Goal: Task Accomplishment & Management: Manage account settings

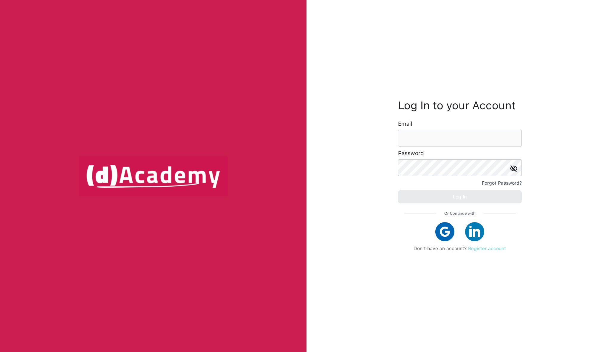
click at [482, 251] on link "Register account" at bounding box center [487, 249] width 38 height 6
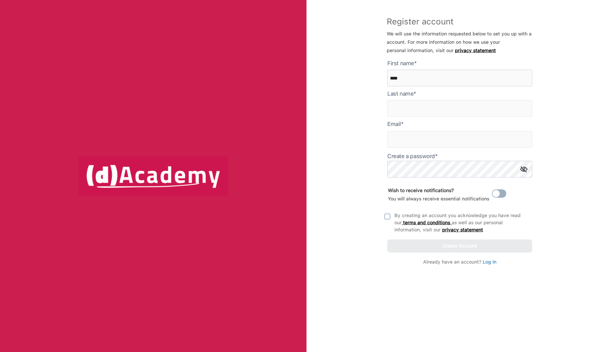
type here "****"
type input "********"
type input "*"
type input "**********"
click at [389, 215] on img at bounding box center [387, 217] width 6 height 6
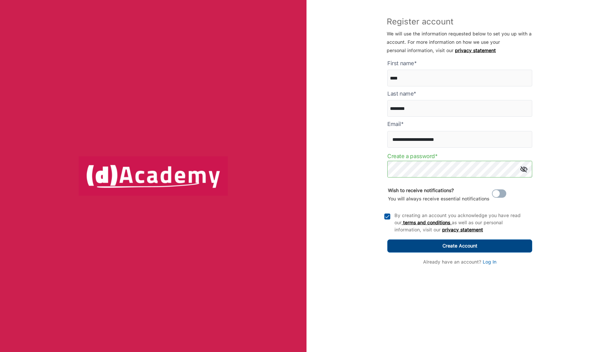
click at [444, 252] on button "Create Account" at bounding box center [459, 246] width 145 height 13
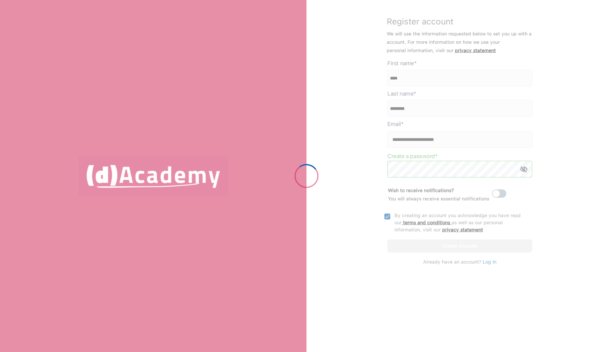
click at [492, 199] on div at bounding box center [306, 176] width 613 height 352
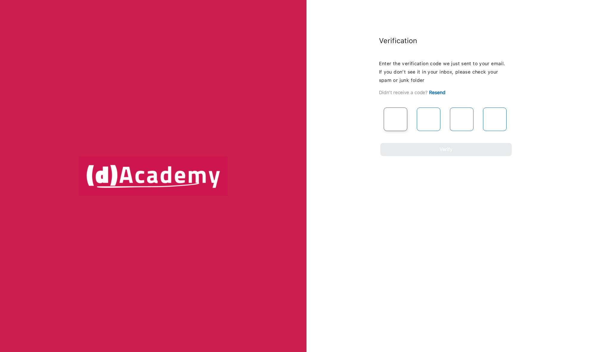
click at [395, 118] on input "text" at bounding box center [396, 120] width 24 height 24
paste input "*"
type input "*"
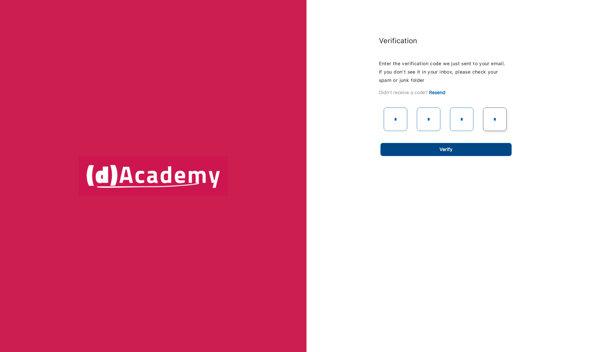
type input "*"
click at [466, 145] on button "Verify" at bounding box center [445, 149] width 131 height 13
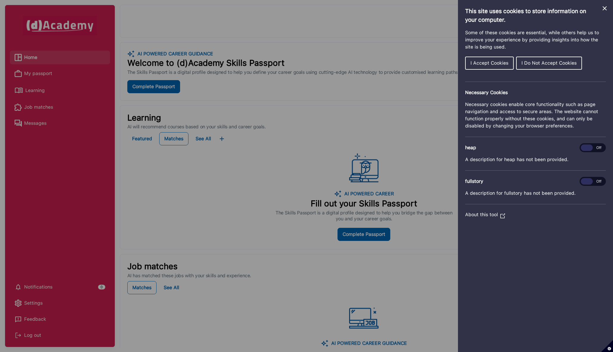
click at [553, 63] on span "I Do Not Accept Cookies" at bounding box center [548, 63] width 55 height 6
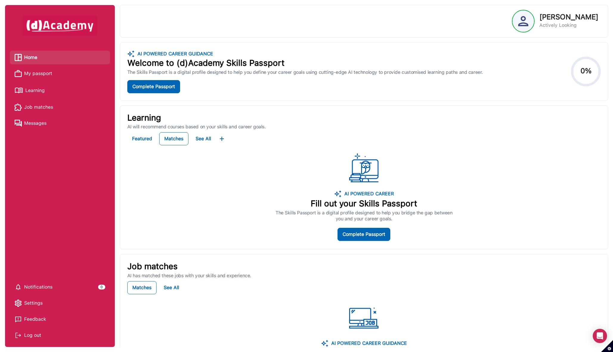
click at [34, 304] on span "Settings" at bounding box center [33, 303] width 18 height 9
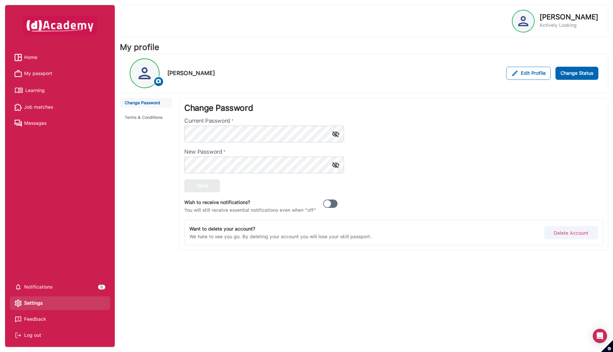
click at [329, 203] on span at bounding box center [330, 204] width 14 height 8
click at [43, 56] on link "Home" at bounding box center [60, 57] width 91 height 9
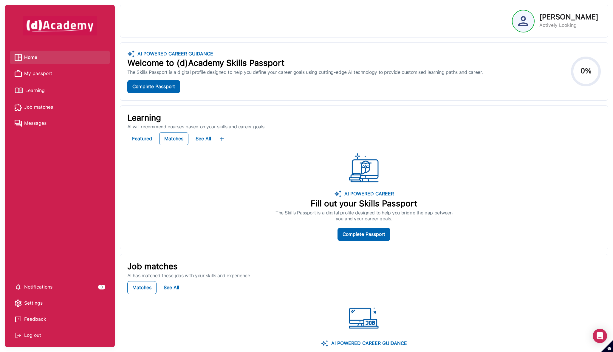
click at [46, 75] on span "My passport" at bounding box center [38, 73] width 28 height 9
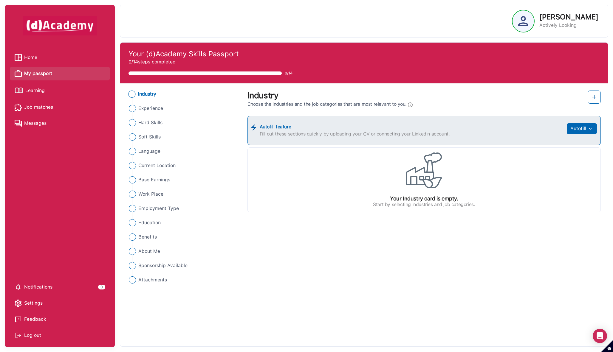
click at [131, 94] on img "Close" at bounding box center [131, 94] width 7 height 7
click at [155, 111] on span "Experience" at bounding box center [150, 108] width 25 height 7
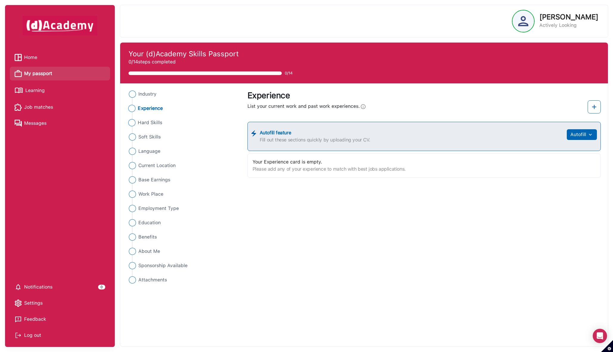
click at [152, 120] on span "Hard Skills" at bounding box center [150, 122] width 24 height 7
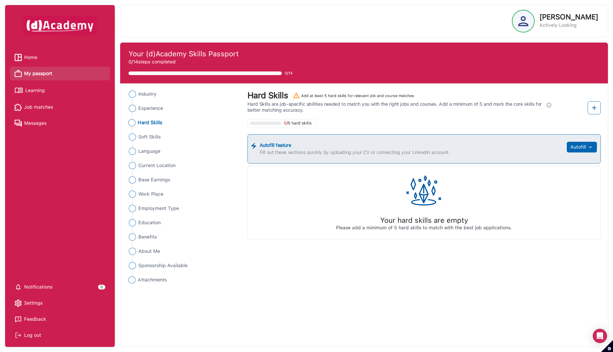
click at [145, 280] on span "Attachments" at bounding box center [152, 280] width 29 height 7
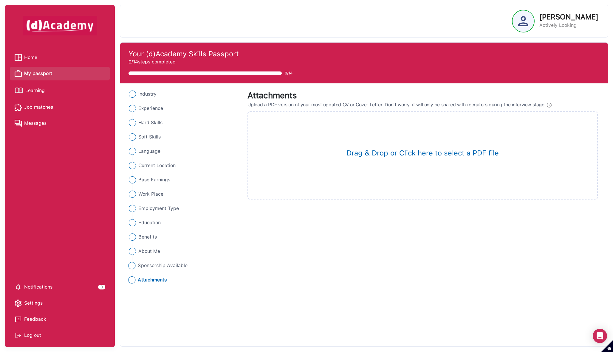
click at [148, 264] on span "Sponsorship Available" at bounding box center [163, 265] width 50 height 7
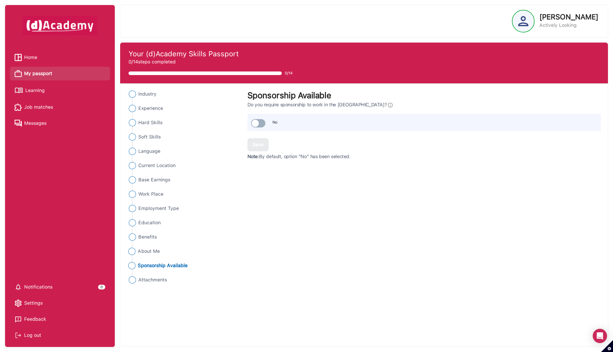
click at [148, 252] on span "About Me" at bounding box center [149, 251] width 22 height 7
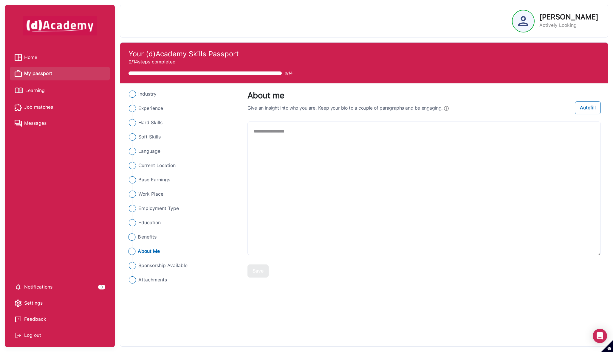
click at [148, 239] on span "Benefits" at bounding box center [147, 237] width 19 height 7
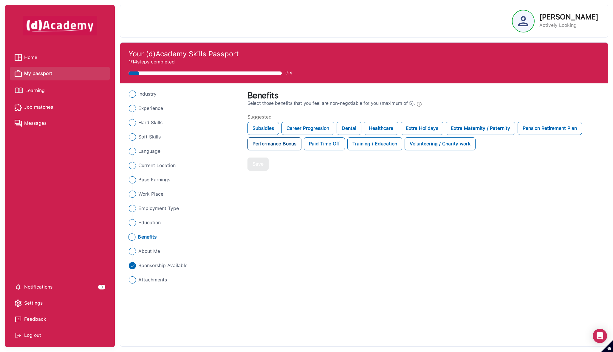
click at [288, 147] on div "Performance Bonus" at bounding box center [274, 143] width 54 height 13
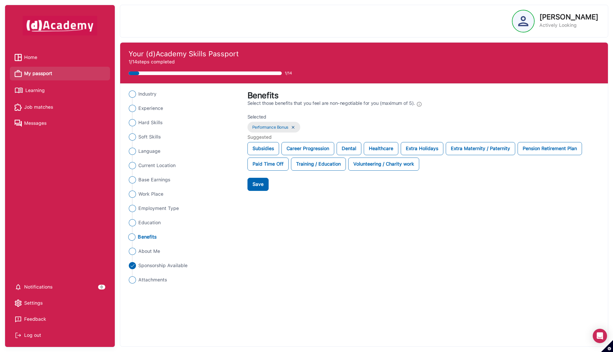
click at [54, 300] on div "Settings" at bounding box center [60, 303] width 91 height 9
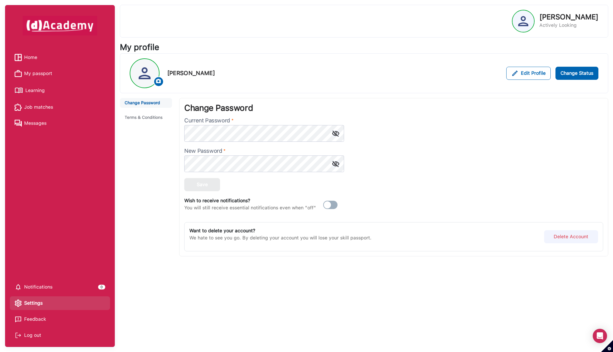
click at [24, 69] on span "My passport" at bounding box center [38, 73] width 28 height 9
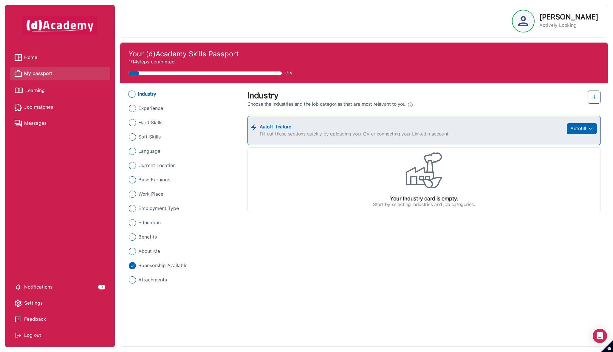
click at [326, 180] on div "Your Industry card is empty. Start by selecting industries and job categories." at bounding box center [423, 180] width 353 height 65
click at [600, 104] on div at bounding box center [594, 99] width 13 height 17
click at [597, 94] on img at bounding box center [594, 97] width 7 height 7
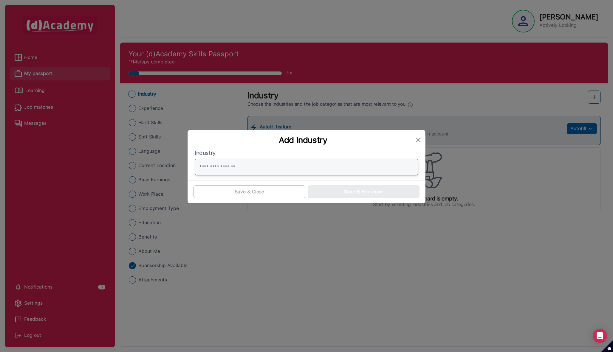
click at [292, 169] on input "text" at bounding box center [307, 167] width 224 height 17
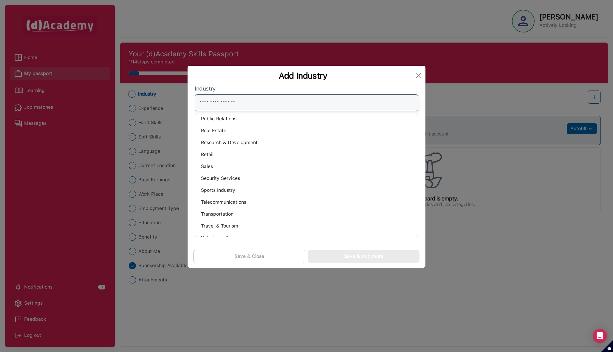
scroll to position [424, 0]
click at [258, 176] on div "Security Services" at bounding box center [306, 178] width 213 height 10
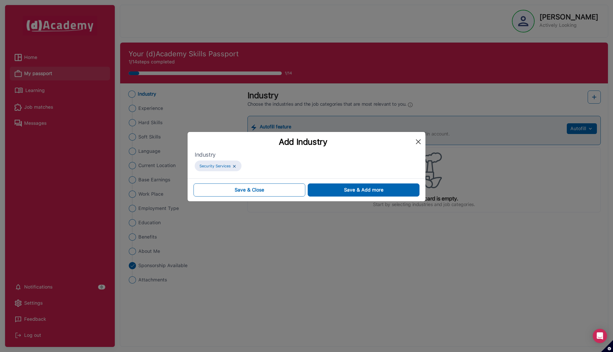
click at [416, 141] on button "Close" at bounding box center [419, 142] width 10 height 10
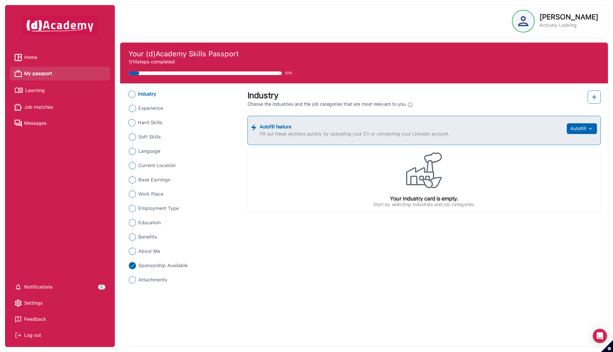
click at [148, 125] on span "Hard Skills" at bounding box center [150, 122] width 24 height 7
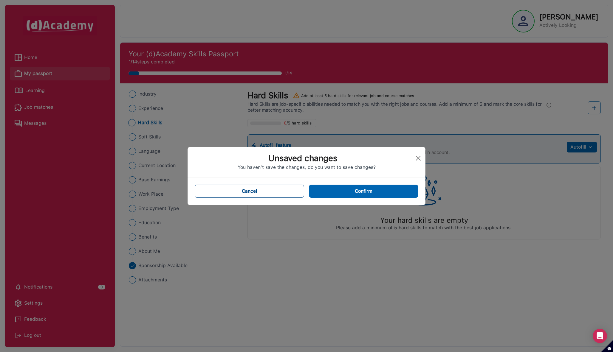
click at [293, 191] on button "Cancel" at bounding box center [249, 191] width 109 height 13
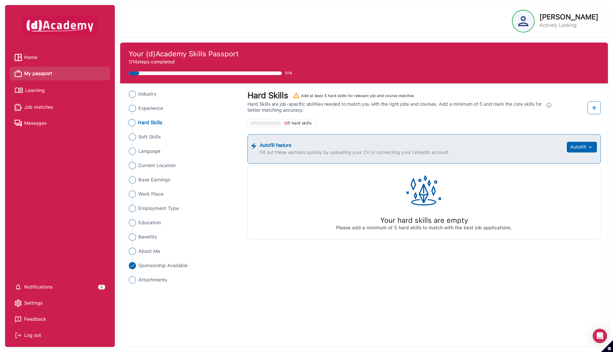
click at [147, 126] on span "Hard Skills" at bounding box center [150, 122] width 24 height 7
click at [145, 134] on span "Soft Skills" at bounding box center [149, 137] width 23 height 7
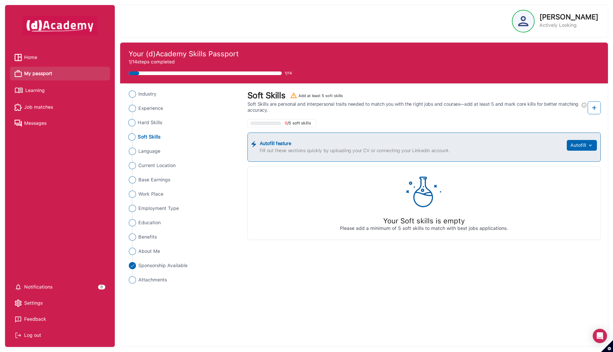
click at [150, 124] on span "Hard Skills" at bounding box center [150, 122] width 24 height 7
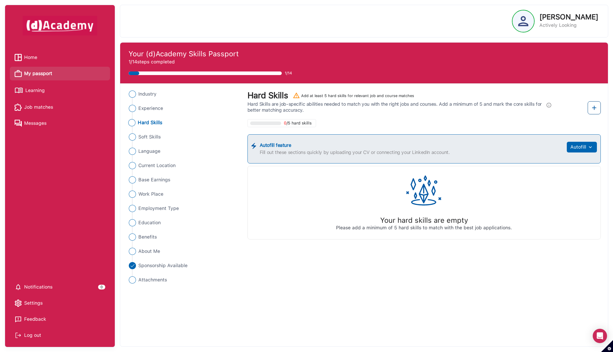
click at [595, 106] on img at bounding box center [594, 107] width 7 height 7
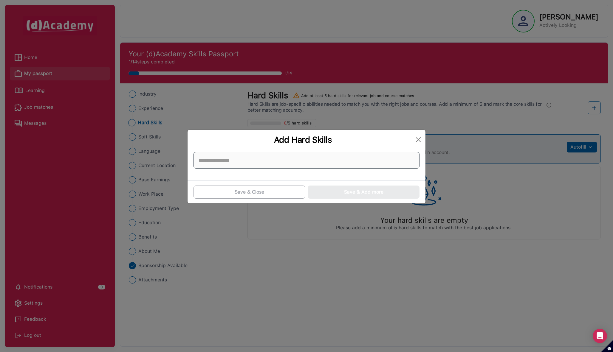
click at [310, 160] on input at bounding box center [306, 160] width 226 height 17
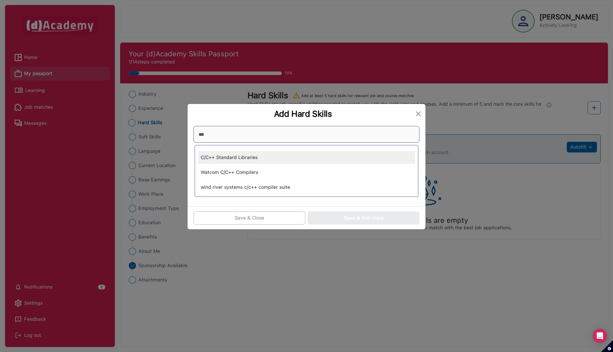
type input "***"
click at [273, 157] on div "C/C++ Standard Libraries" at bounding box center [306, 157] width 217 height 13
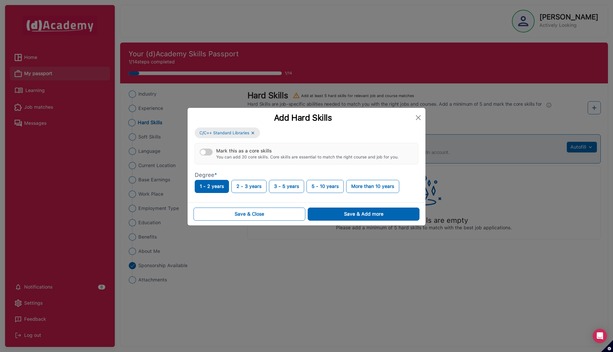
click at [208, 154] on button "Mark this as a core skills You can add 20 core skills. Core skills are essentia…" at bounding box center [206, 152] width 13 height 7
click at [208, 154] on div "button" at bounding box center [208, 152] width 5 height 5
click at [208, 154] on button "Mark this as a core skills You can add 20 core skills. Core skills are essentia…" at bounding box center [206, 152] width 13 height 7
click at [208, 154] on div "button" at bounding box center [208, 152] width 5 height 5
click at [344, 217] on div "Save & Add more" at bounding box center [363, 214] width 39 height 7
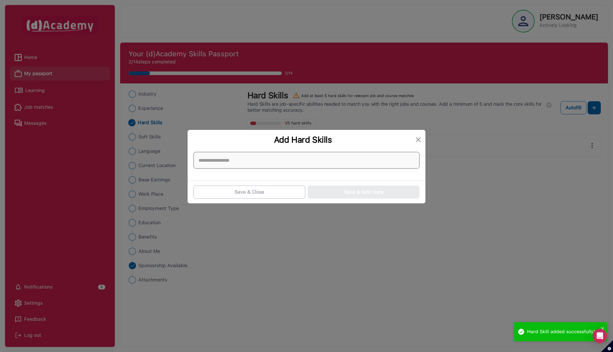
click at [264, 162] on input at bounding box center [306, 160] width 226 height 17
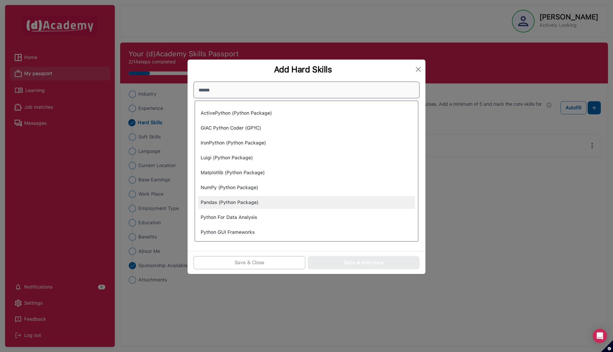
scroll to position [0, 0]
drag, startPoint x: 226, startPoint y: 88, endPoint x: 175, endPoint y: 87, distance: 51.3
click at [174, 88] on div "Add Hard Skills ****** ActivePython (Python Package) GIAC Python Coder (GPYC) I…" at bounding box center [306, 176] width 613 height 352
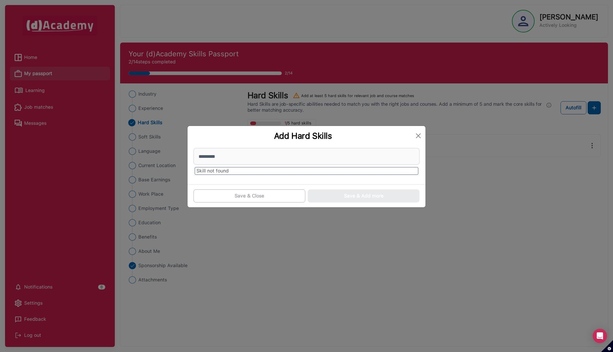
click at [212, 171] on span "Skill not found" at bounding box center [212, 171] width 32 height 6
drag, startPoint x: 224, startPoint y: 159, endPoint x: 185, endPoint y: 155, distance: 39.3
click at [185, 155] on div "Add Hard Skills ********* Skill not found Save & Close Save & Add more" at bounding box center [306, 176] width 613 height 352
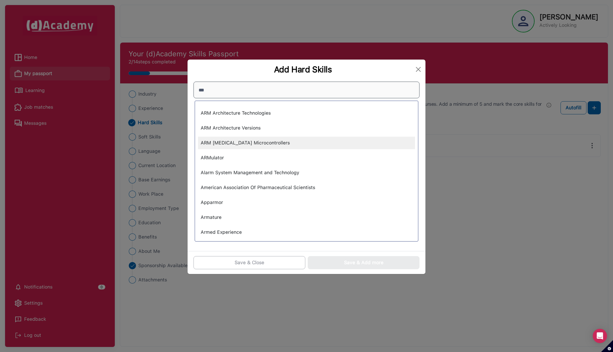
type input "***"
click at [238, 141] on div "ARM [MEDICAL_DATA] Microcontrollers" at bounding box center [306, 143] width 217 height 13
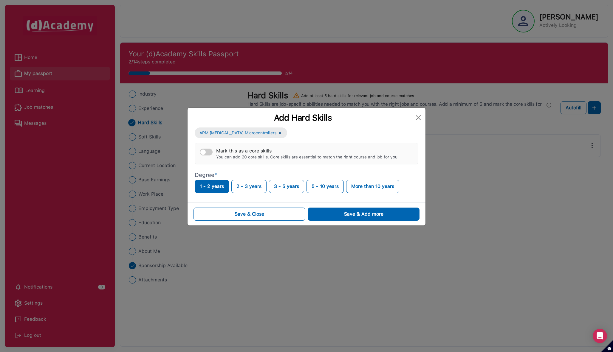
click at [208, 152] on button "Mark this as a core skills You can add 20 core skills. Core skills are essentia…" at bounding box center [206, 152] width 13 height 7
click at [209, 151] on div "button" at bounding box center [208, 152] width 5 height 5
click at [206, 150] on button "Mark this as a core skills You can add 20 core skills. Core skills are essentia…" at bounding box center [206, 152] width 13 height 7
click at [327, 210] on button "Save & Add more" at bounding box center [364, 214] width 112 height 13
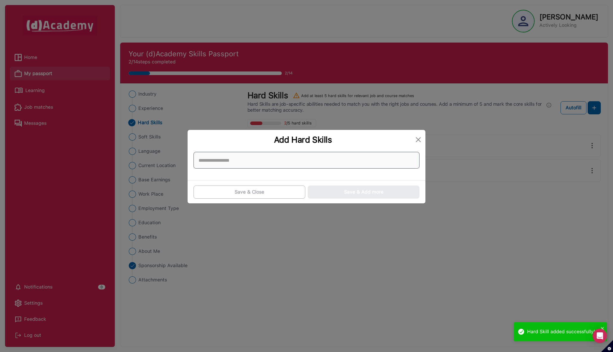
click at [251, 160] on input at bounding box center [306, 160] width 226 height 17
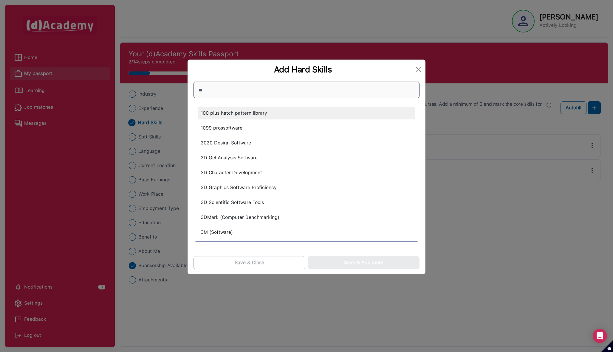
type input "*"
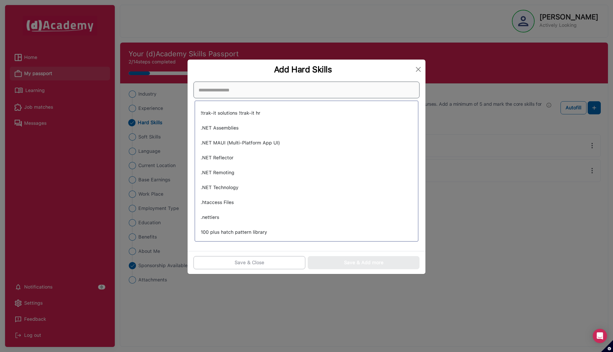
click at [256, 95] on input at bounding box center [306, 90] width 226 height 17
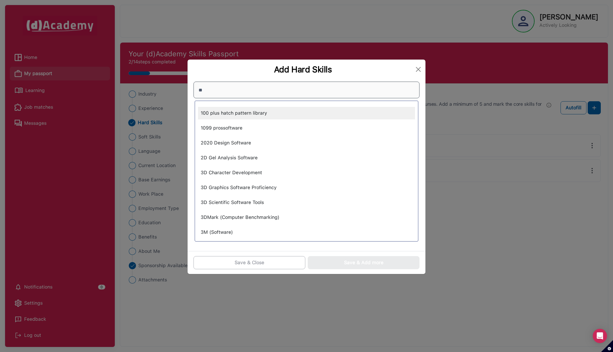
type input "*"
click at [417, 69] on button "Close" at bounding box center [419, 70] width 10 height 10
